Goal: Transaction & Acquisition: Download file/media

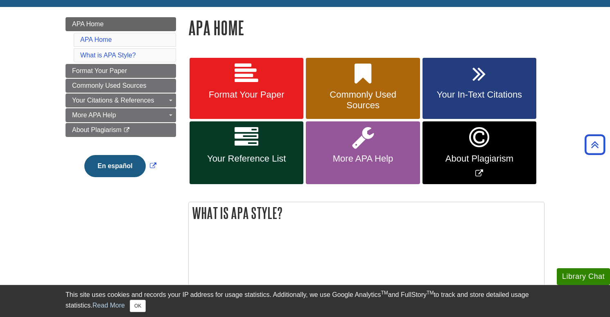
scroll to position [104, 0]
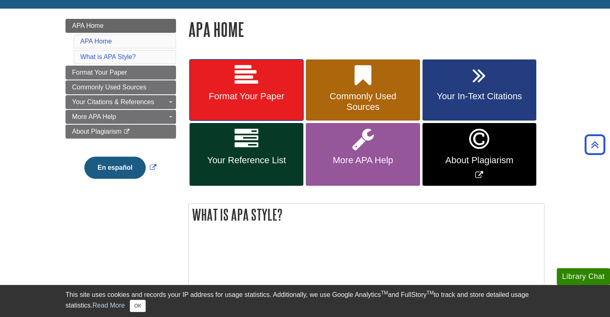
click at [252, 100] on span "Format Your Paper" at bounding box center [247, 96] width 102 height 11
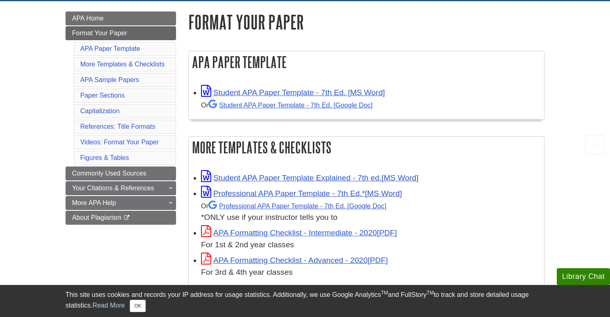
scroll to position [116, 0]
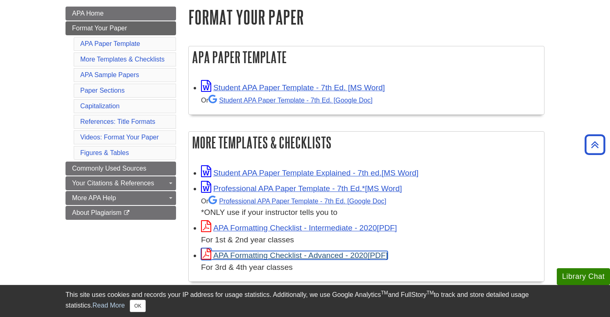
click at [285, 254] on link "APA Formatting Checklist - Advanced - 2020" at bounding box center [294, 255] width 187 height 9
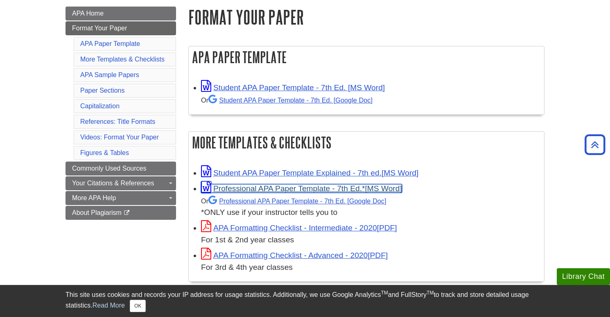
click at [305, 184] on link "Professional APA Paper Template - 7th Ed.*" at bounding box center [301, 188] width 201 height 9
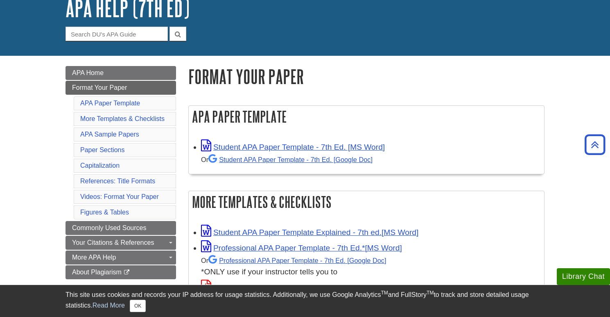
scroll to position [0, 0]
